Goal: Transaction & Acquisition: Purchase product/service

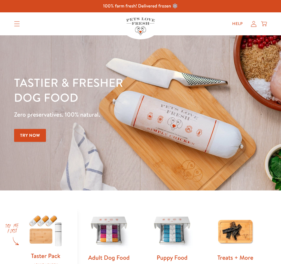
click at [18, 25] on icon "Translation missing: en.sections.header.menu" at bounding box center [17, 23] width 6 height 5
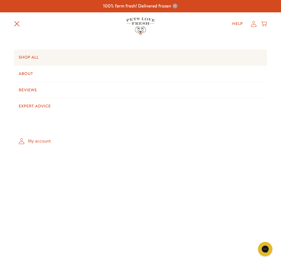
click at [24, 59] on link "Shop All" at bounding box center [140, 57] width 253 height 16
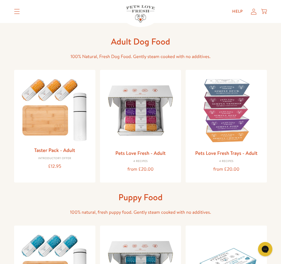
scroll to position [29, 0]
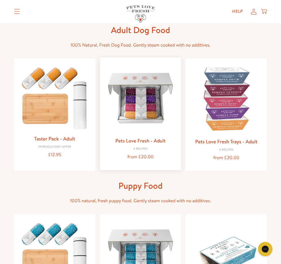
click at [154, 141] on link "Pets Love Fresh - Adult" at bounding box center [140, 140] width 50 height 7
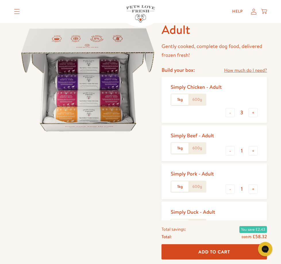
scroll to position [59, 0]
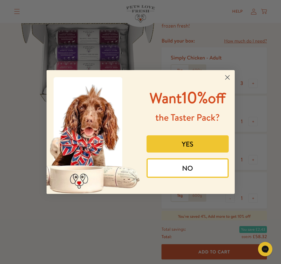
click at [228, 76] on icon "Close dialog" at bounding box center [227, 78] width 4 height 4
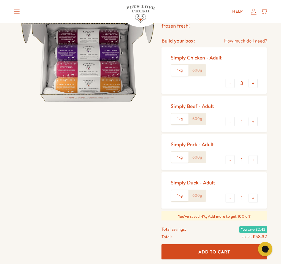
click at [210, 107] on div "Simply Beef - Adult" at bounding box center [192, 106] width 43 height 7
click at [208, 107] on div "Simply Beef - Adult" at bounding box center [192, 106] width 43 height 7
click at [178, 121] on label "1kg" at bounding box center [179, 119] width 17 height 11
click at [0, 0] on input "1kg" at bounding box center [0, 0] width 0 height 0
click at [198, 120] on label "600g" at bounding box center [197, 119] width 17 height 11
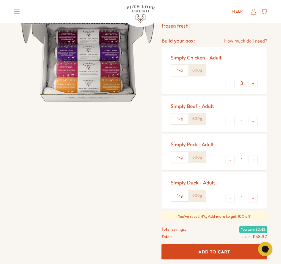
click at [0, 0] on input "600g" at bounding box center [0, 0] width 0 height 0
click at [181, 118] on label "1kg" at bounding box center [179, 119] width 17 height 11
click at [0, 0] on input "1kg" at bounding box center [0, 0] width 0 height 0
click at [230, 121] on button "-" at bounding box center [230, 121] width 9 height 9
click at [252, 121] on button "+" at bounding box center [253, 121] width 9 height 9
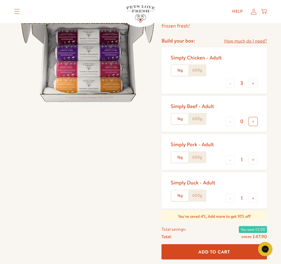
type input "1"
click at [233, 84] on button "-" at bounding box center [230, 83] width 9 height 9
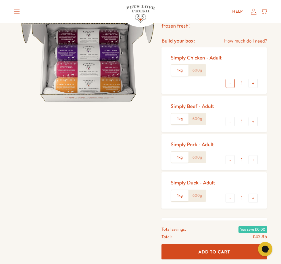
click at [233, 84] on button "-" at bounding box center [230, 83] width 9 height 9
type input "0"
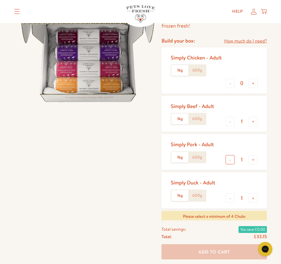
click at [227, 160] on button "-" at bounding box center [230, 159] width 9 height 9
type input "0"
click at [227, 160] on button "-" at bounding box center [230, 159] width 9 height 9
click at [232, 199] on button "-" at bounding box center [230, 198] width 9 height 9
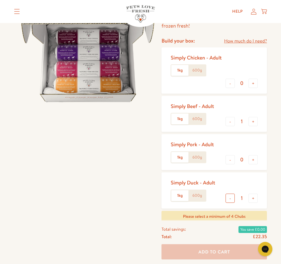
type input "0"
click at [232, 199] on button "-" at bounding box center [230, 198] width 9 height 9
click at [253, 121] on button "+" at bounding box center [253, 121] width 9 height 9
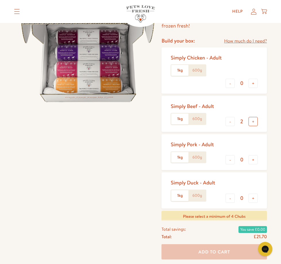
click at [253, 121] on button "+" at bounding box center [253, 121] width 9 height 9
type input "4"
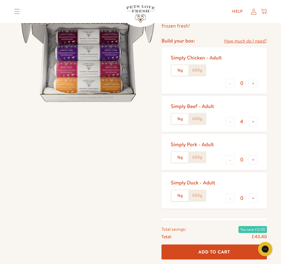
click at [212, 251] on span "Add To Cart" at bounding box center [215, 252] width 32 height 6
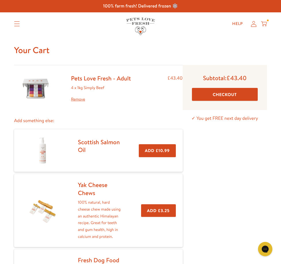
click at [93, 79] on link "Pets Love Fresh - Adult" at bounding box center [101, 78] width 60 height 8
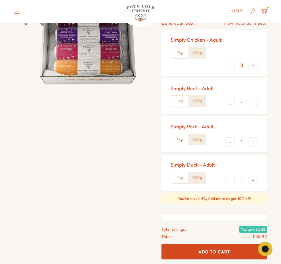
scroll to position [88, 0]
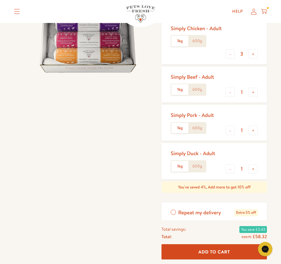
click at [198, 89] on label "600g" at bounding box center [197, 89] width 17 height 11
click at [0, 0] on input "600g" at bounding box center [0, 0] width 0 height 0
click at [184, 91] on label "1kg" at bounding box center [179, 89] width 17 height 11
click at [0, 0] on input "1kg" at bounding box center [0, 0] width 0 height 0
click at [193, 90] on label "600g" at bounding box center [197, 89] width 17 height 11
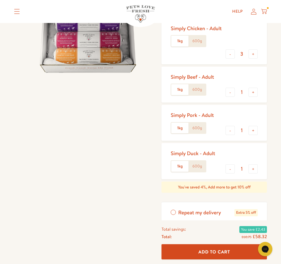
click at [0, 0] on input "600g" at bounding box center [0, 0] width 0 height 0
click at [231, 56] on button "-" at bounding box center [230, 53] width 9 height 9
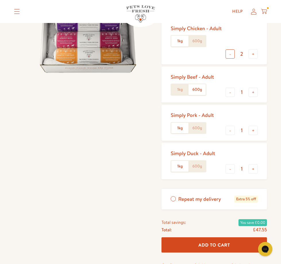
click at [231, 56] on button "-" at bounding box center [230, 53] width 9 height 9
type input "0"
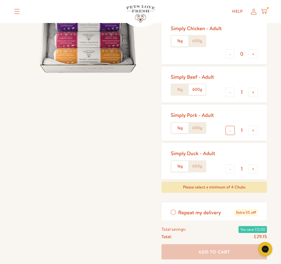
click at [229, 130] on button "-" at bounding box center [230, 130] width 9 height 9
type input "0"
click at [229, 130] on button "-" at bounding box center [230, 130] width 9 height 9
click at [231, 170] on button "-" at bounding box center [230, 168] width 9 height 9
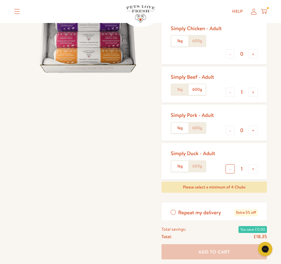
type input "0"
click at [231, 170] on button "-" at bounding box center [230, 168] width 9 height 9
click at [253, 95] on button "+" at bounding box center [253, 92] width 9 height 9
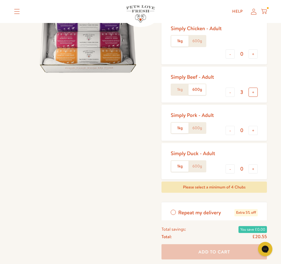
click at [253, 95] on button "+" at bounding box center [253, 92] width 9 height 9
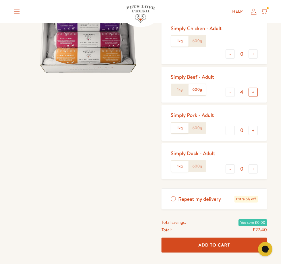
click at [253, 95] on button "+" at bounding box center [253, 92] width 9 height 9
type input "5"
click at [212, 246] on span "Add To Cart" at bounding box center [215, 245] width 32 height 6
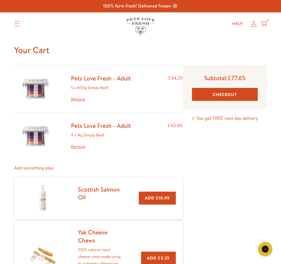
click at [122, 78] on link "Pets Love Fresh - Adult" at bounding box center [101, 78] width 60 height 8
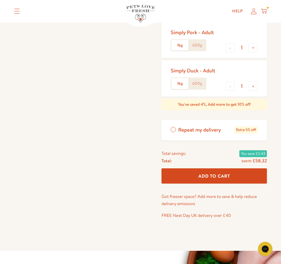
scroll to position [176, 0]
